Goal: Find specific page/section

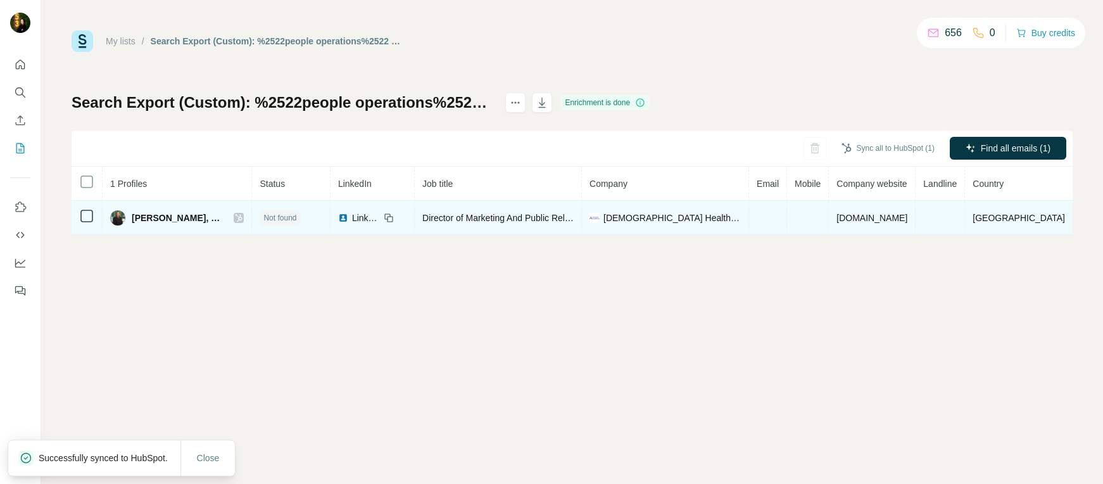
click at [235, 217] on icon at bounding box center [239, 218] width 8 height 10
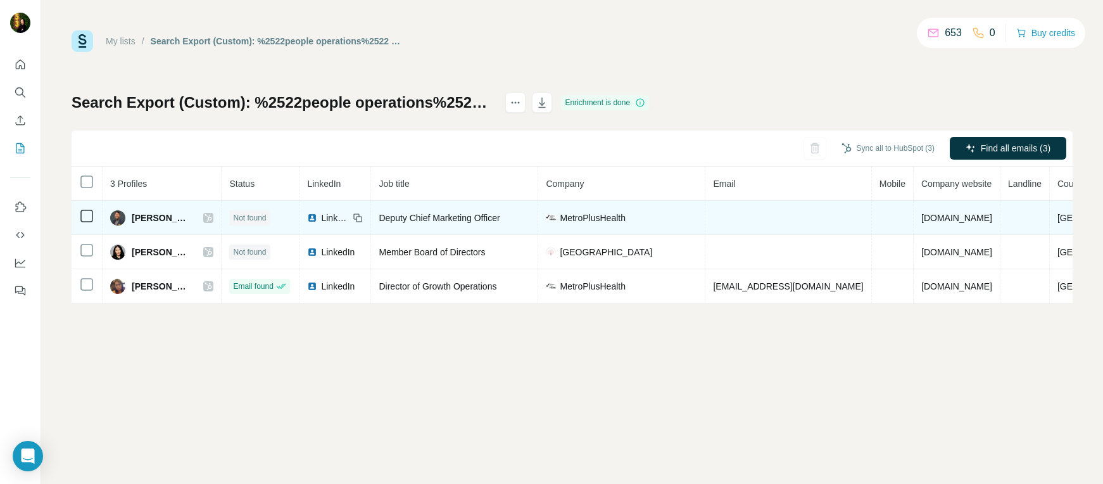
click at [212, 220] on icon at bounding box center [209, 218] width 8 height 10
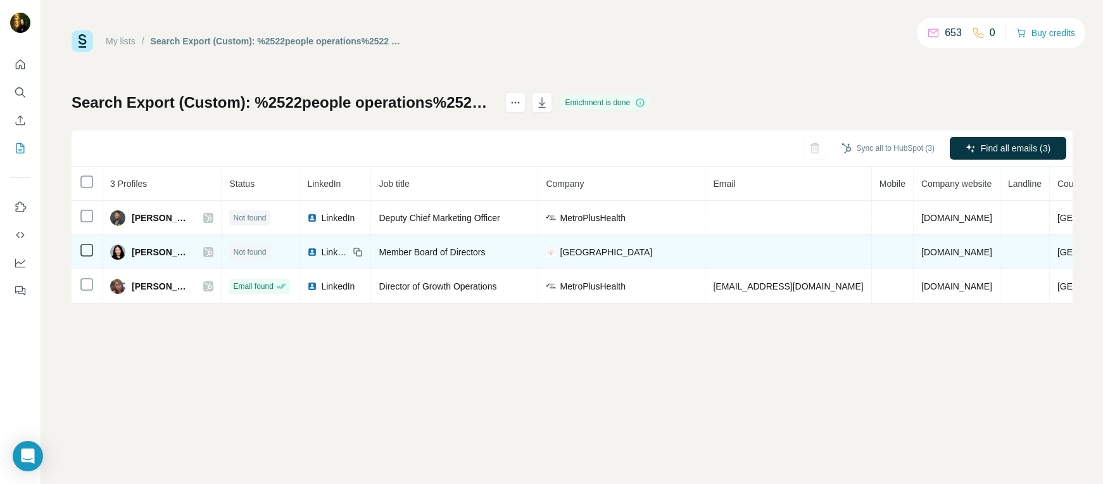
click at [222, 251] on td "Laura Santella-Saccone" at bounding box center [162, 252] width 119 height 34
click at [212, 252] on icon at bounding box center [209, 252] width 8 height 10
